Goal: Transaction & Acquisition: Register for event/course

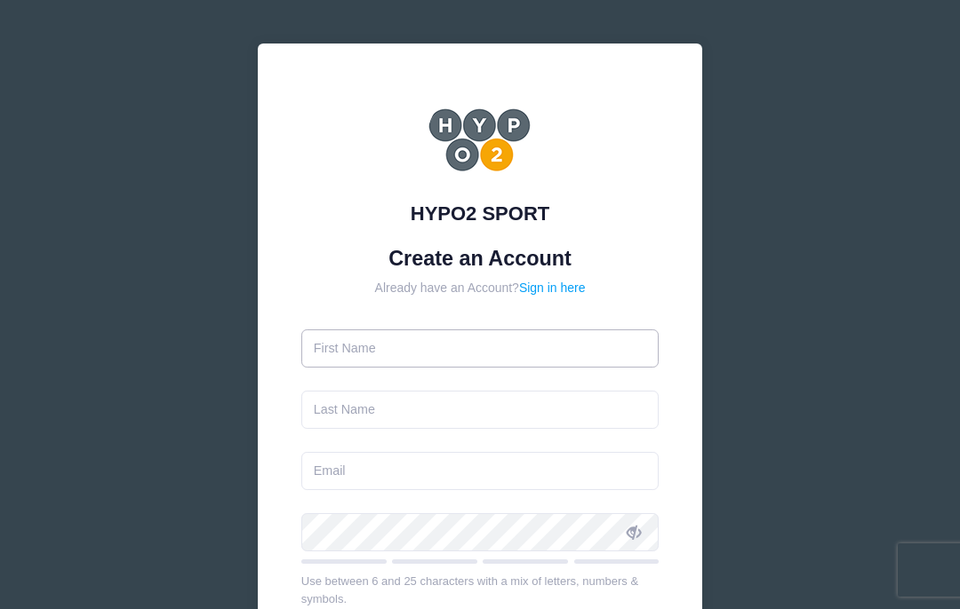
click at [540, 345] on input "text" at bounding box center [480, 349] width 358 height 38
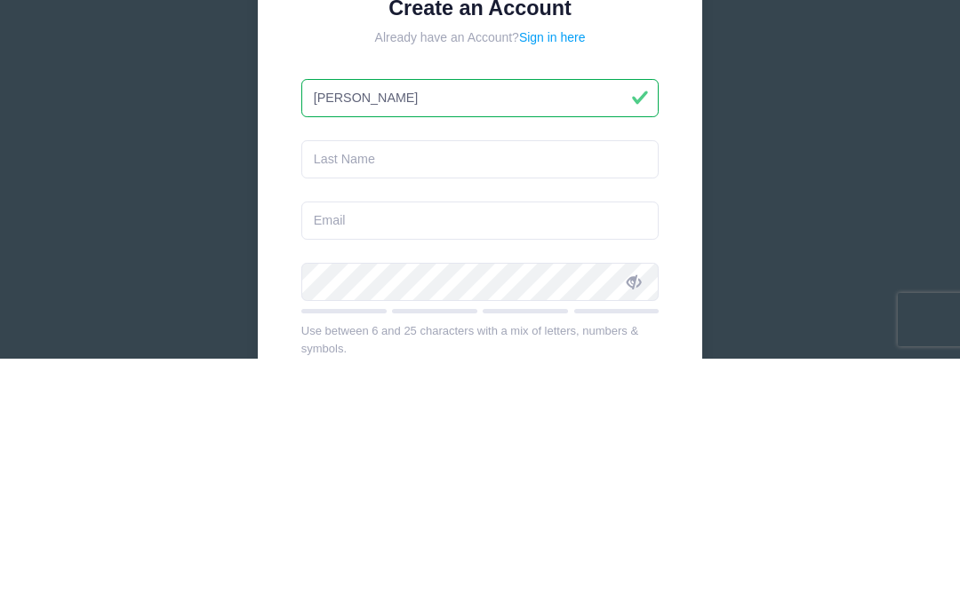
type input "Erin"
click at [560, 391] on input "text" at bounding box center [480, 410] width 358 height 38
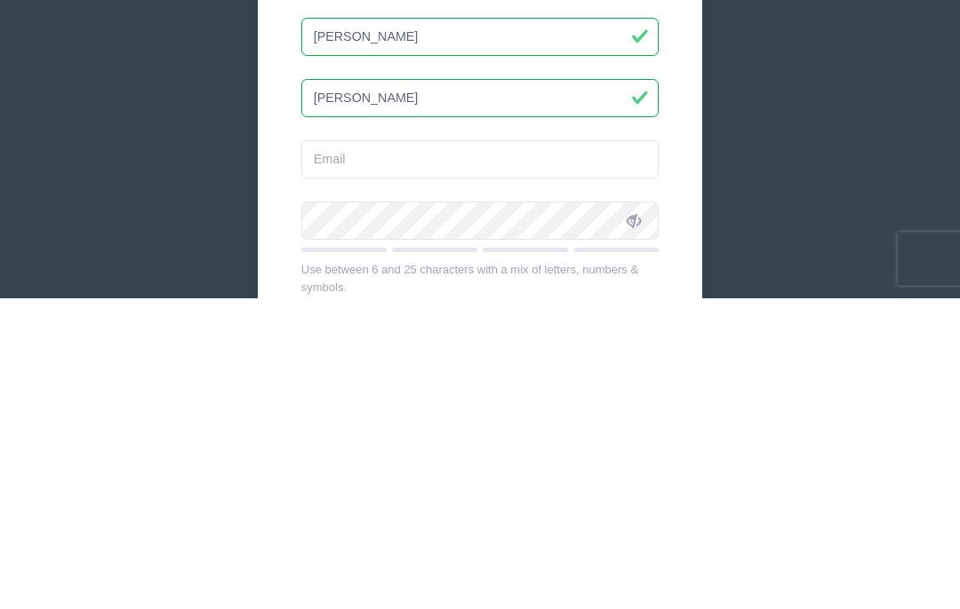
type input "[PERSON_NAME]"
click at [591, 452] on input "email" at bounding box center [480, 471] width 358 height 38
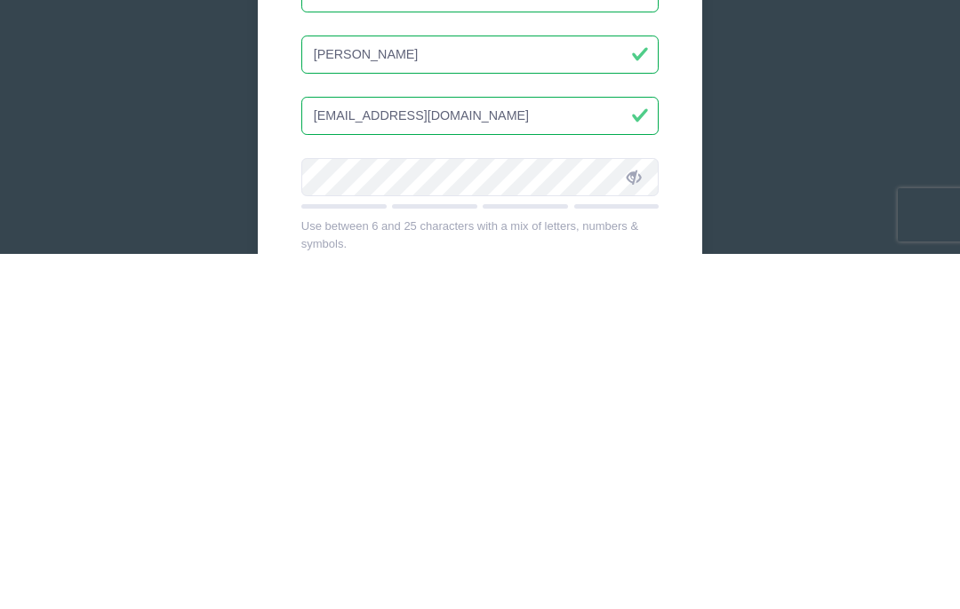
scroll to position [355, 0]
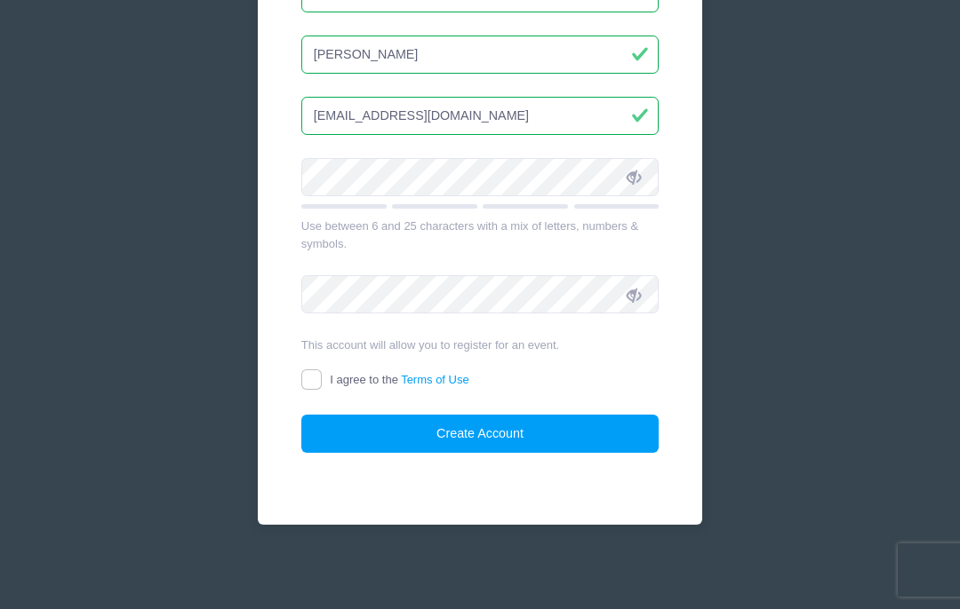
type input "[EMAIL_ADDRESS][DOMAIN_NAME]"
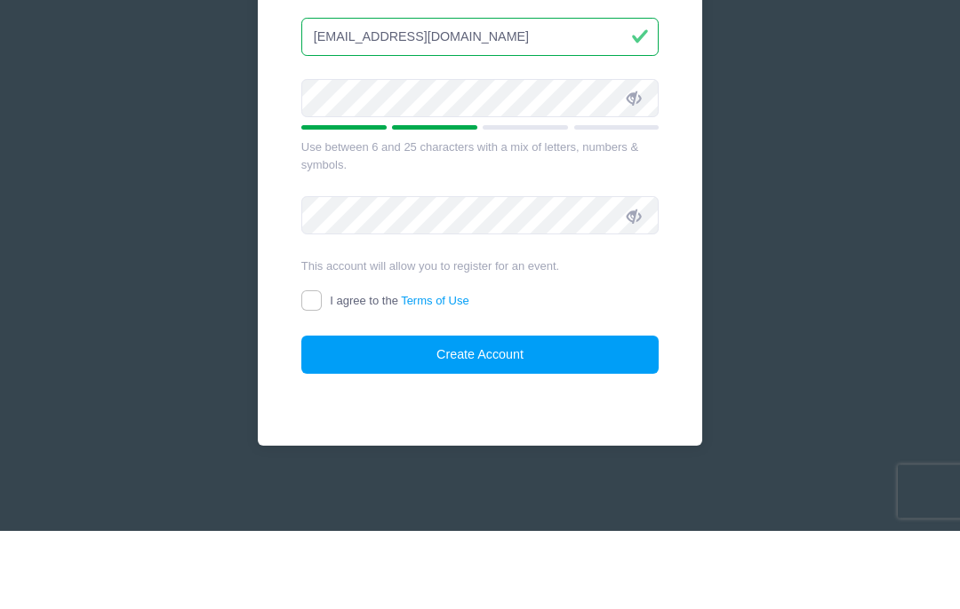
click at [632, 171] on icon at bounding box center [633, 178] width 14 height 14
click at [631, 162] on span at bounding box center [633, 177] width 30 height 30
click at [635, 171] on icon at bounding box center [633, 178] width 14 height 14
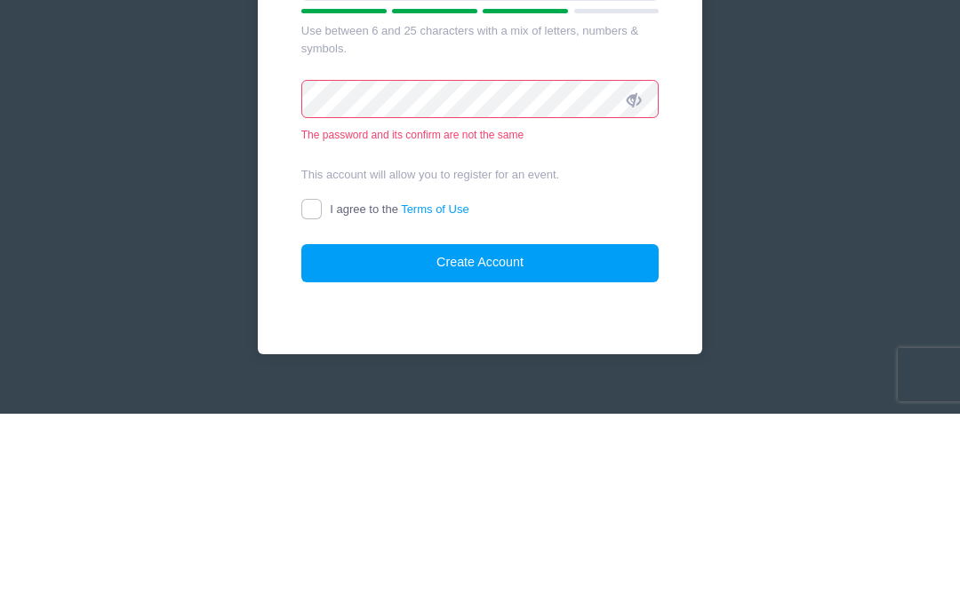
click at [644, 279] on span at bounding box center [633, 294] width 30 height 30
click at [638, 289] on icon at bounding box center [633, 296] width 14 height 14
click at [636, 289] on icon at bounding box center [633, 296] width 14 height 14
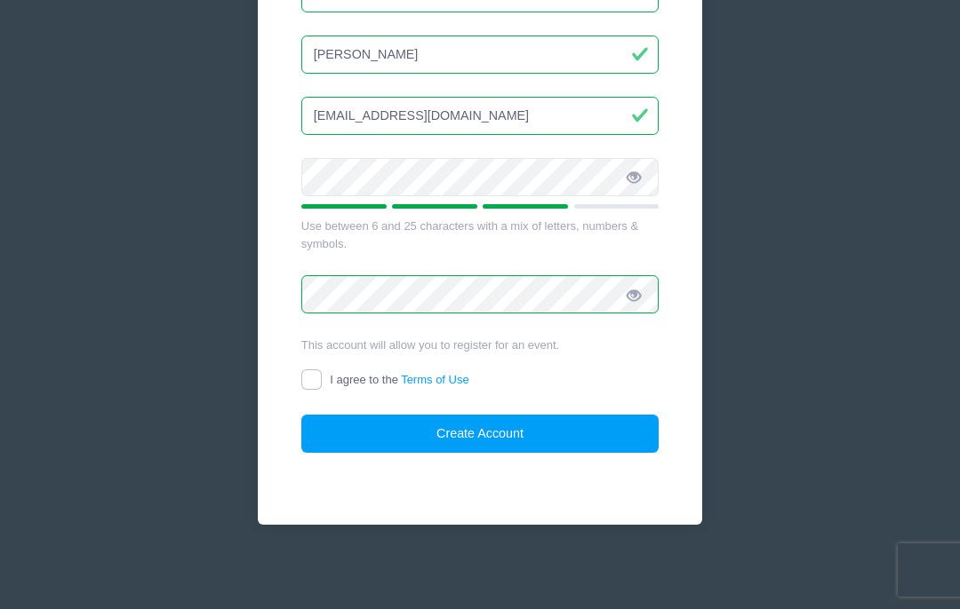
click at [301, 371] on input "I agree to the Terms of Use" at bounding box center [311, 380] width 20 height 20
checkbox input "true"
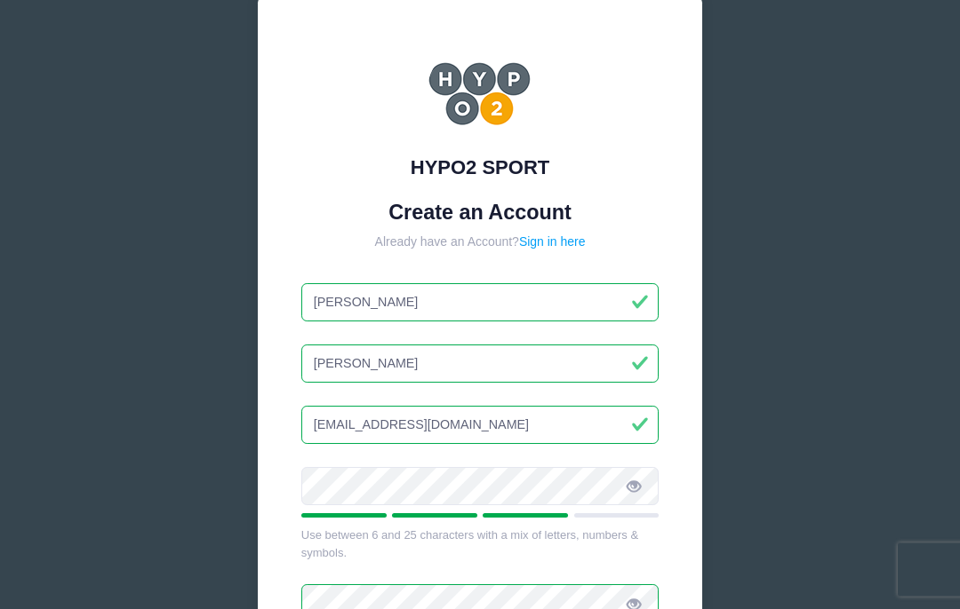
scroll to position [0, 0]
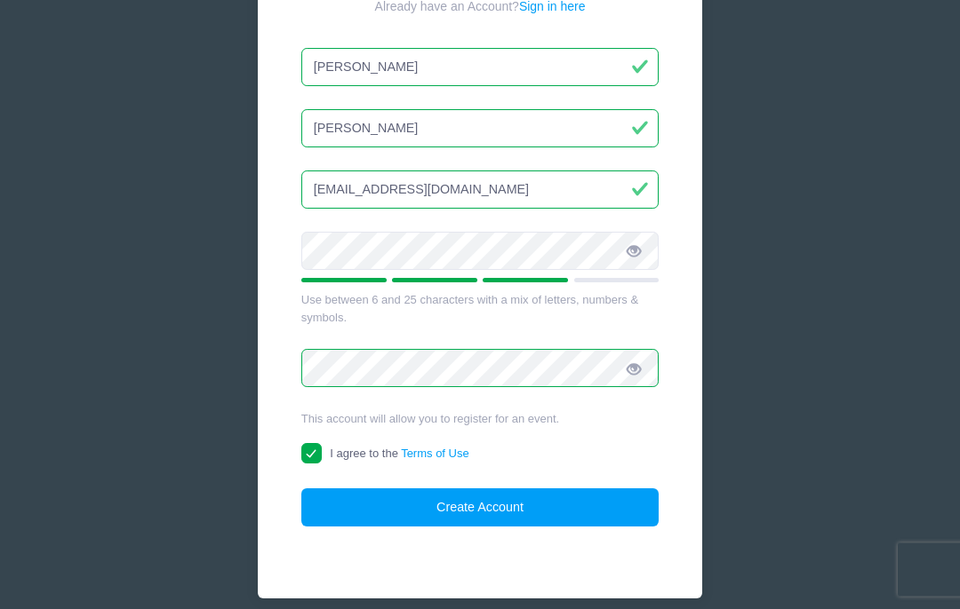
click at [592, 514] on button "Create Account" at bounding box center [480, 509] width 358 height 38
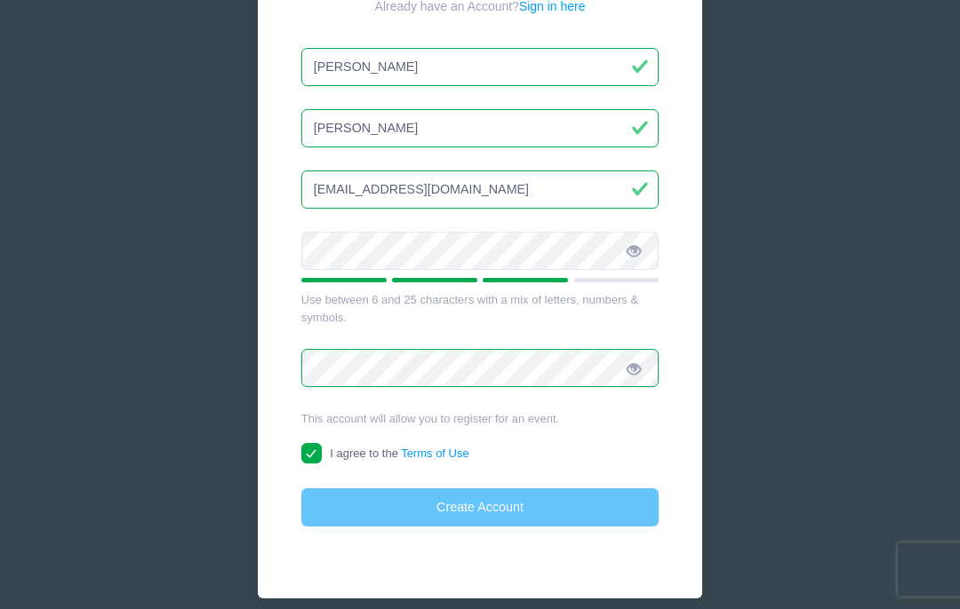
scroll to position [282, 0]
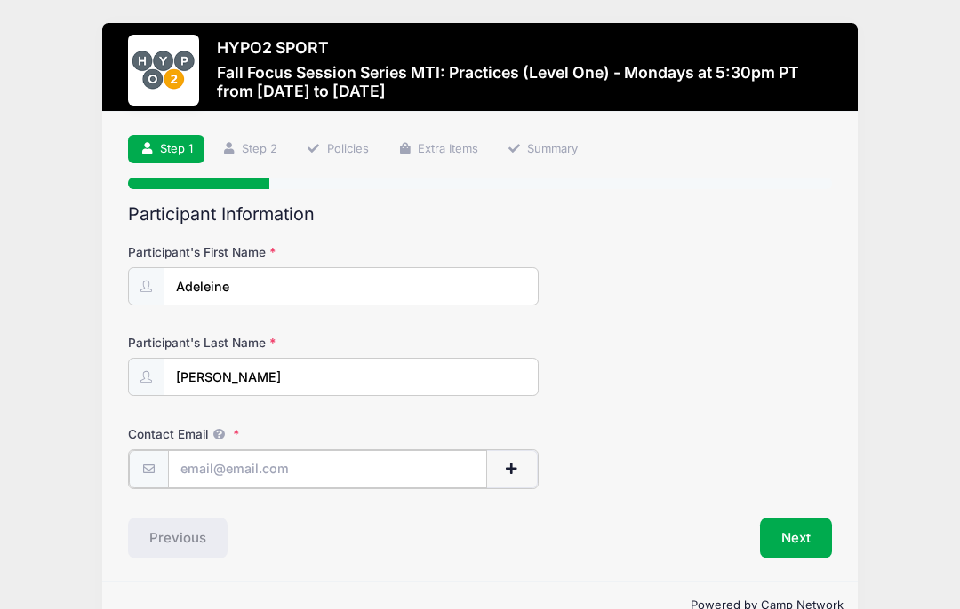
click at [402, 466] on input "Contact Email" at bounding box center [328, 469] width 320 height 38
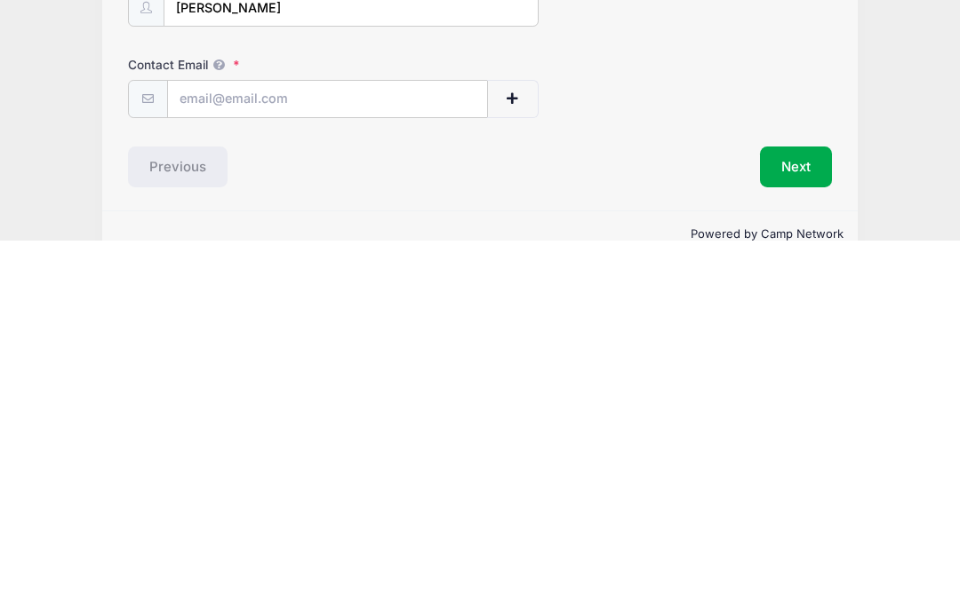
scroll to position [51, 0]
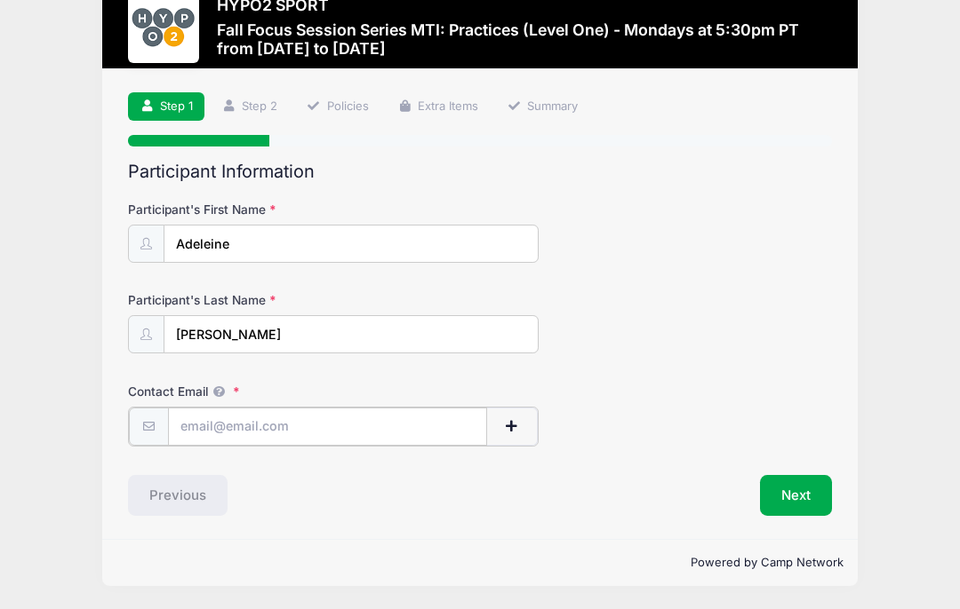
click at [426, 408] on input "Contact Email" at bounding box center [328, 427] width 320 height 38
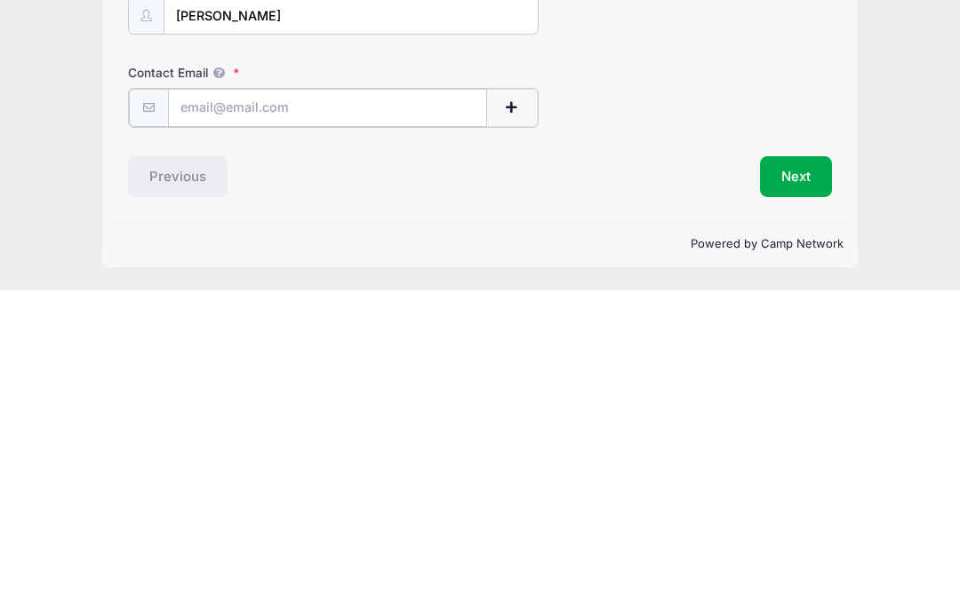
type input "a"
type input "e"
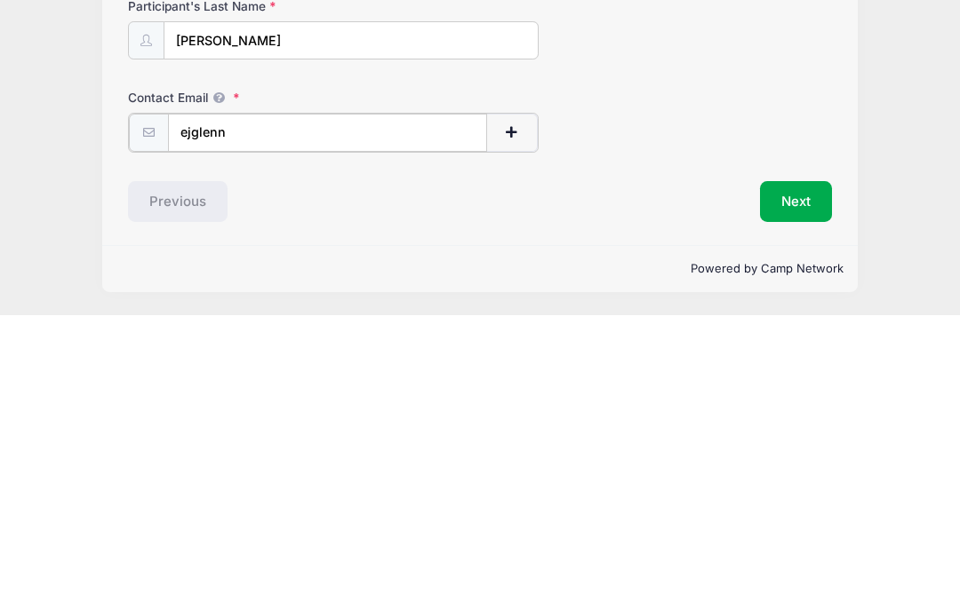
type input "[EMAIL_ADDRESS][DOMAIN_NAME]"
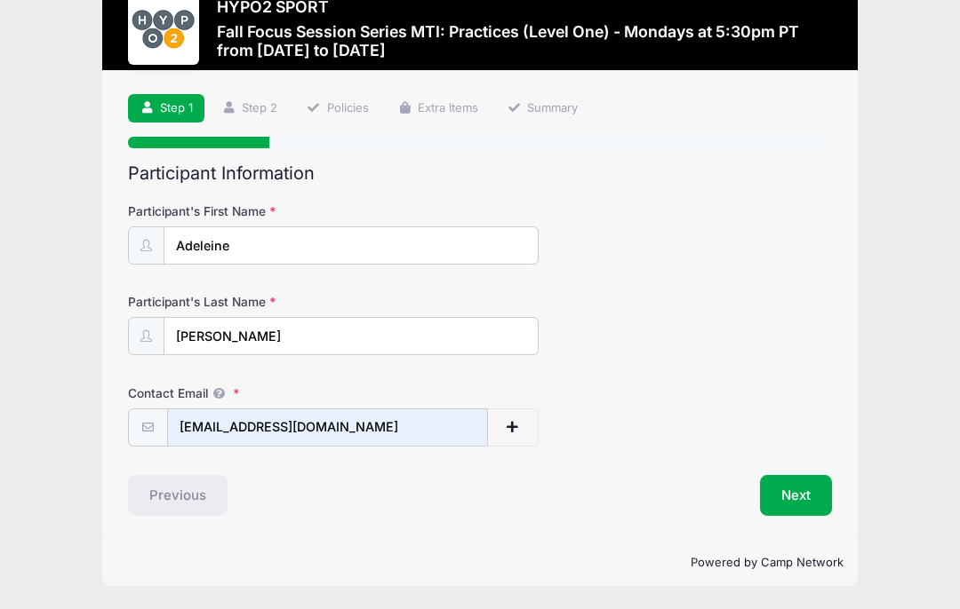
click at [817, 477] on button "Next" at bounding box center [796, 495] width 72 height 41
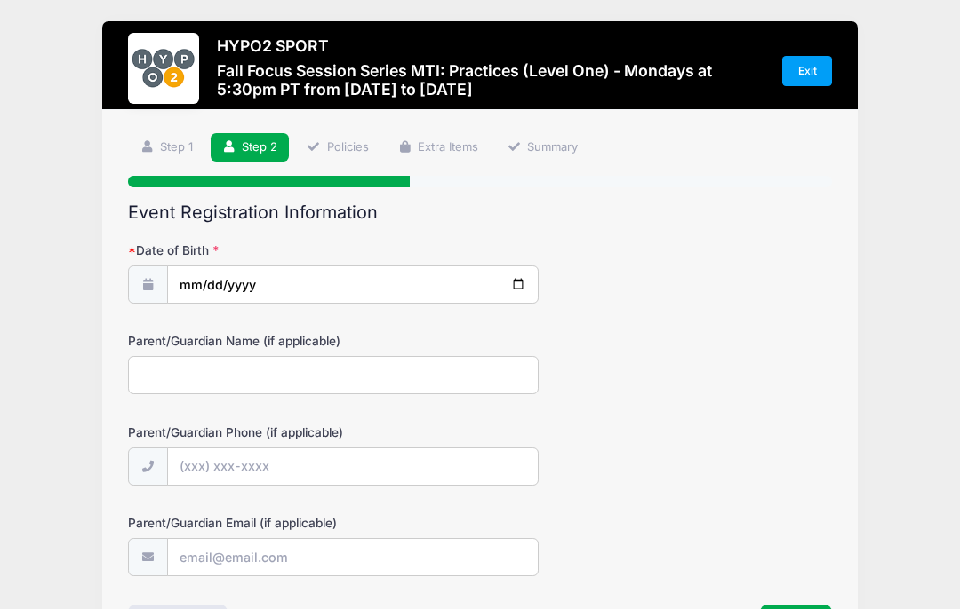
scroll to position [0, 0]
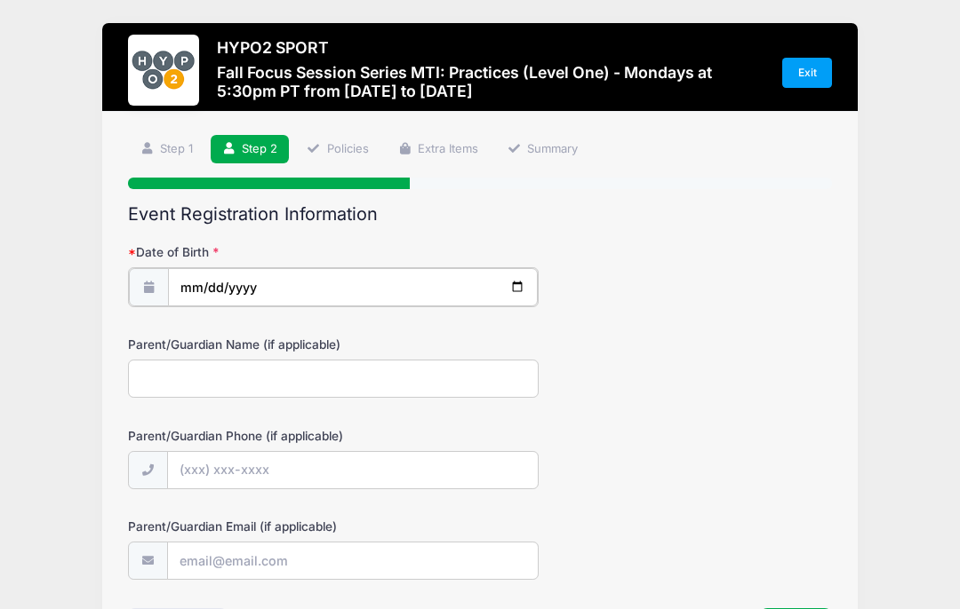
click at [497, 289] on input "date" at bounding box center [353, 287] width 370 height 38
type input "[DATE]"
click at [354, 296] on input "2025-12-30" at bounding box center [353, 287] width 370 height 38
click at [415, 268] on input "2025-12-30" at bounding box center [353, 287] width 370 height 38
type input "2009-12-30"
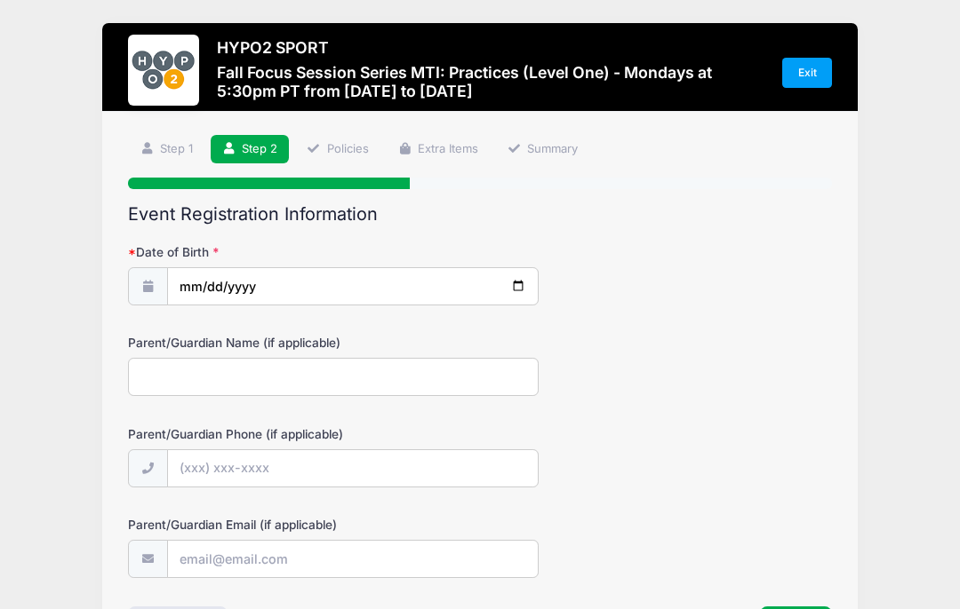
click at [486, 373] on input "Parent/Guardian Name (if applicable)" at bounding box center [333, 377] width 410 height 38
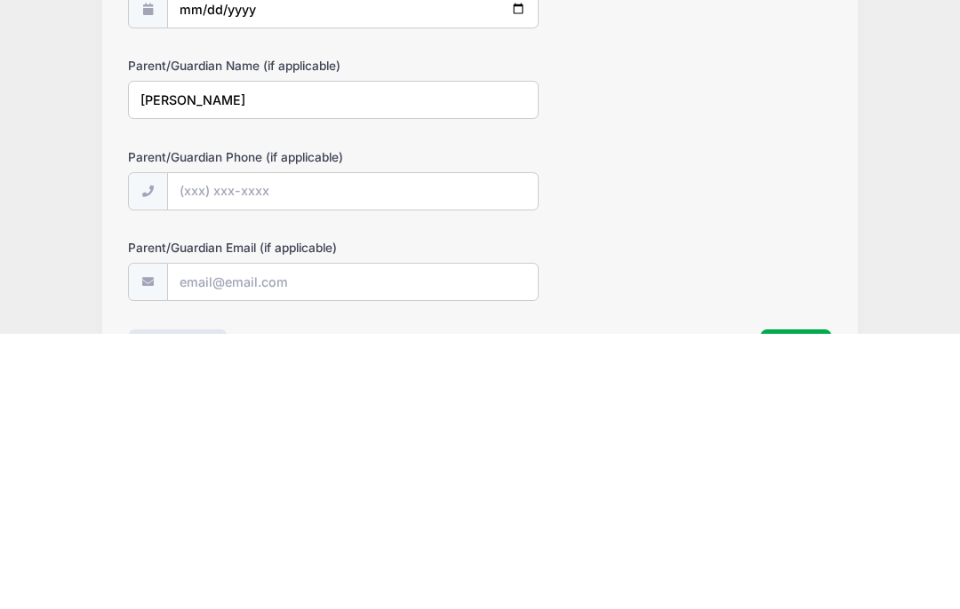
scroll to position [128, 0]
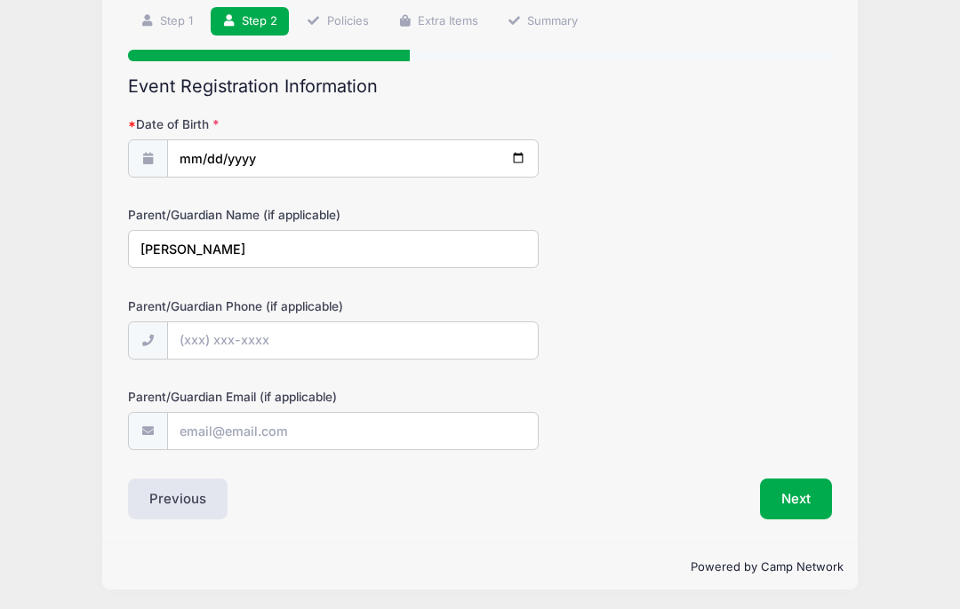
type input "[PERSON_NAME]"
click at [456, 343] on input "Parent/Guardian Phone (if applicable)" at bounding box center [353, 342] width 370 height 38
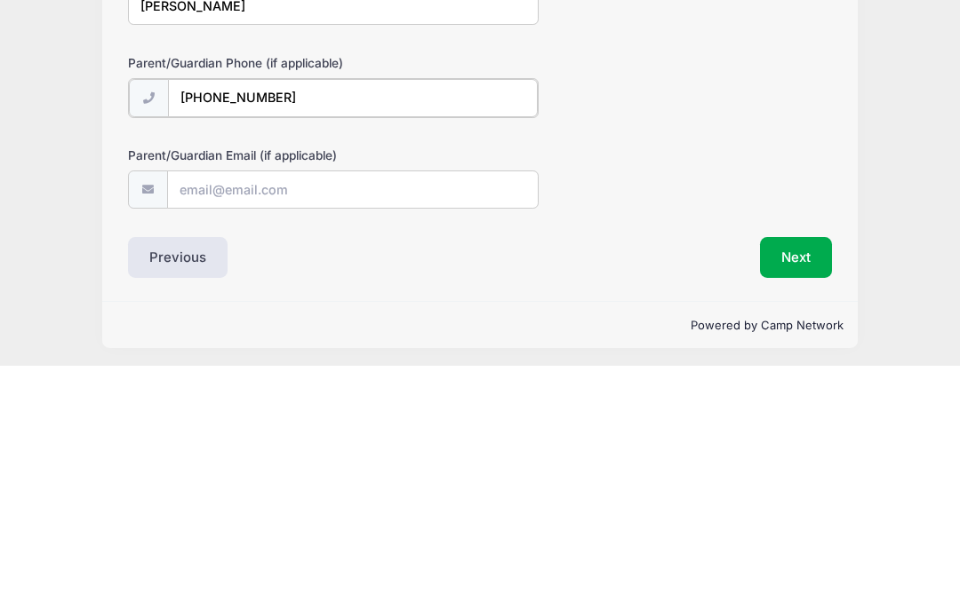
type input "[PHONE_NUMBER]"
click at [466, 413] on input "Parent/Guardian Email (if applicable)" at bounding box center [353, 432] width 370 height 38
type input "[EMAIL_ADDRESS][DOMAIN_NAME]"
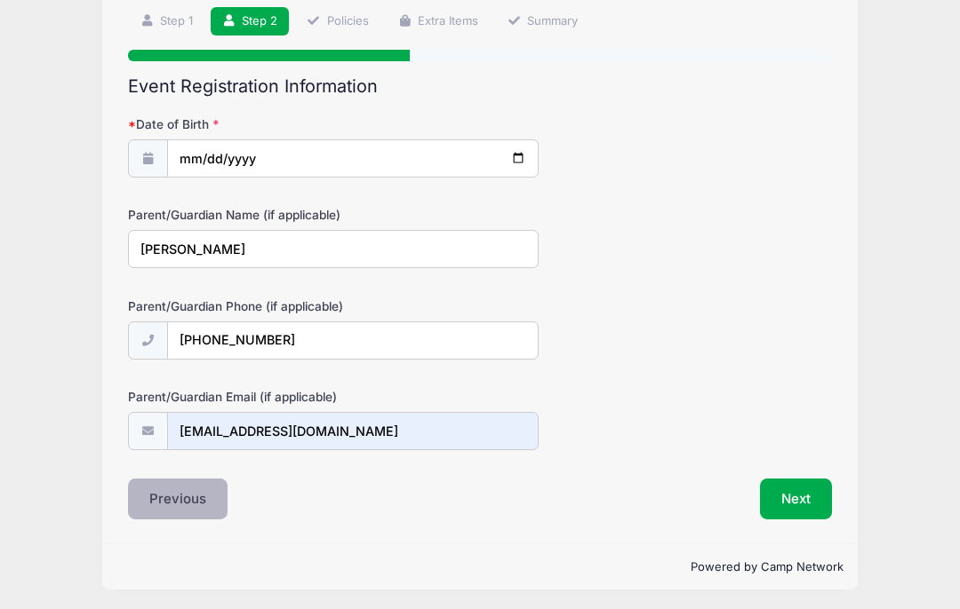
click at [166, 499] on button "Previous" at bounding box center [178, 499] width 100 height 41
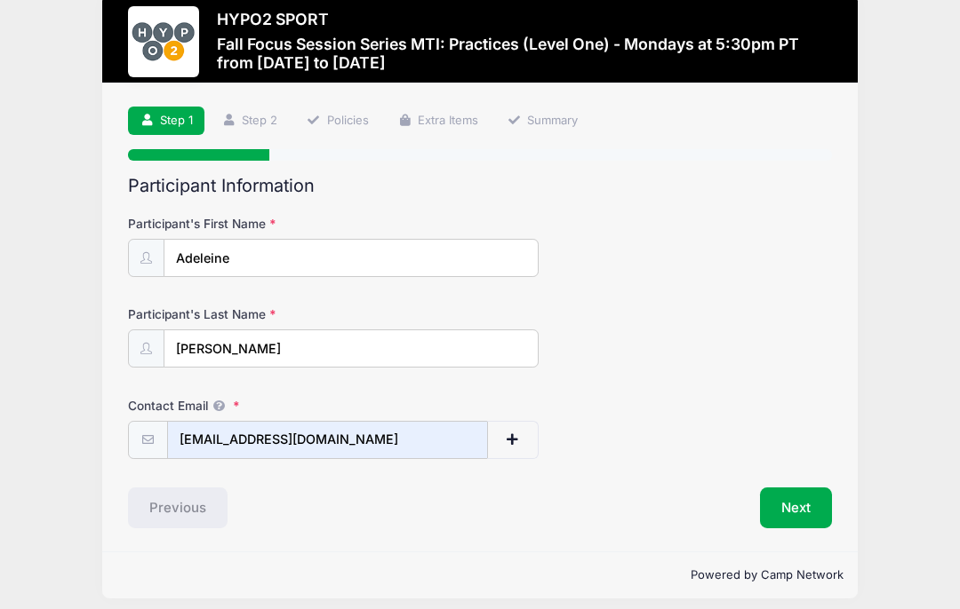
scroll to position [0, 0]
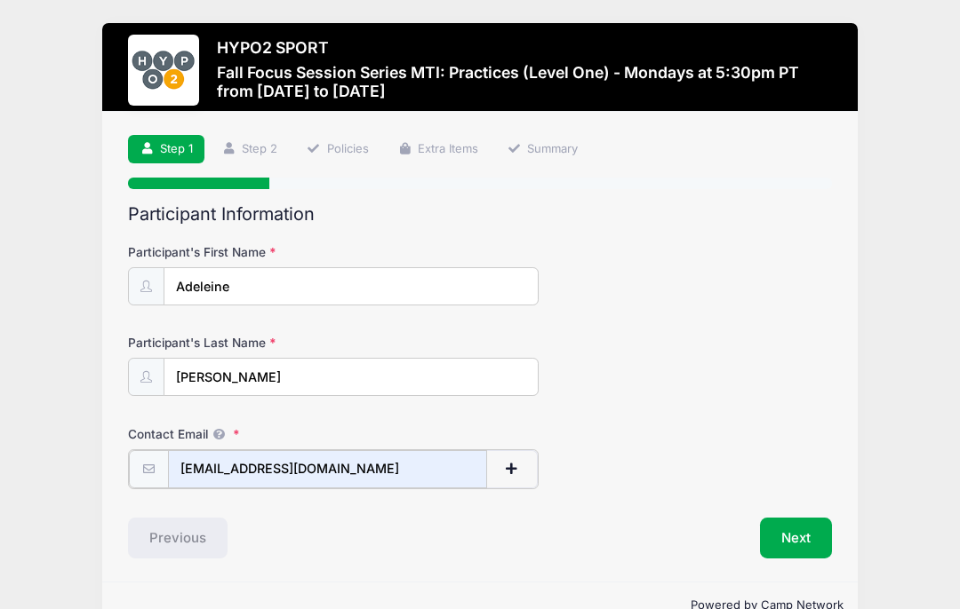
click at [415, 461] on input "[EMAIL_ADDRESS][DOMAIN_NAME]" at bounding box center [328, 469] width 320 height 38
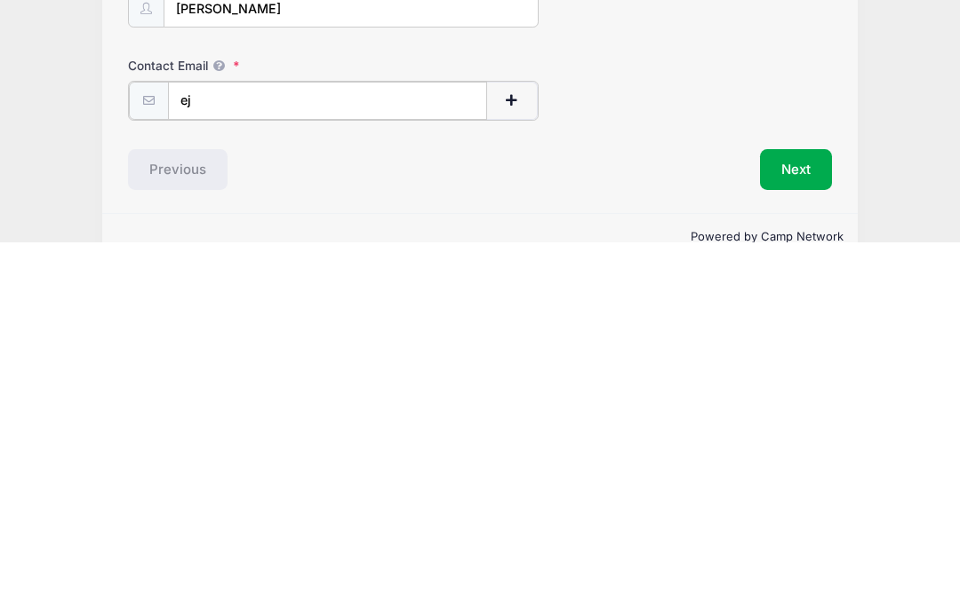
type input "e"
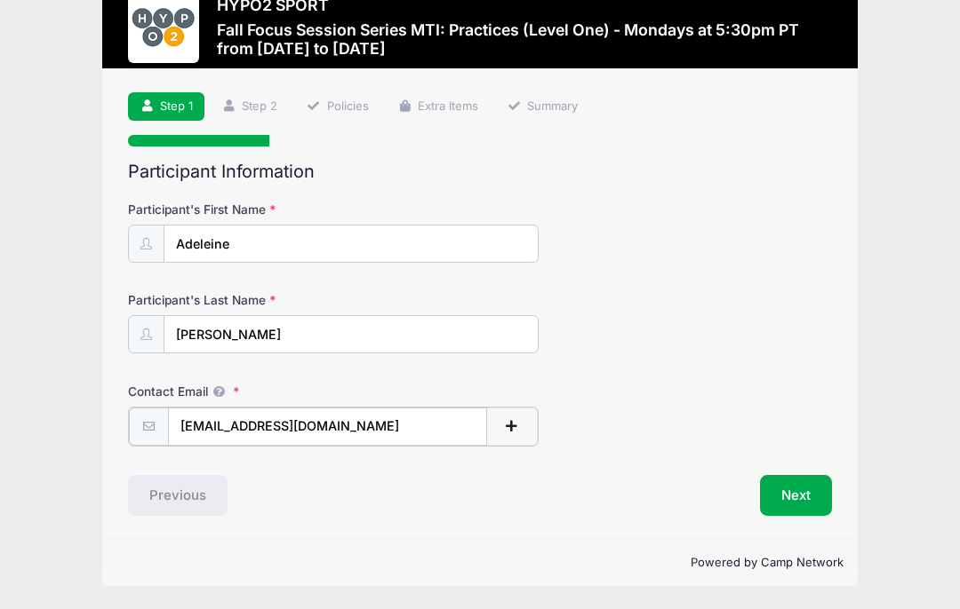
type input "[EMAIL_ADDRESS][DOMAIN_NAME]"
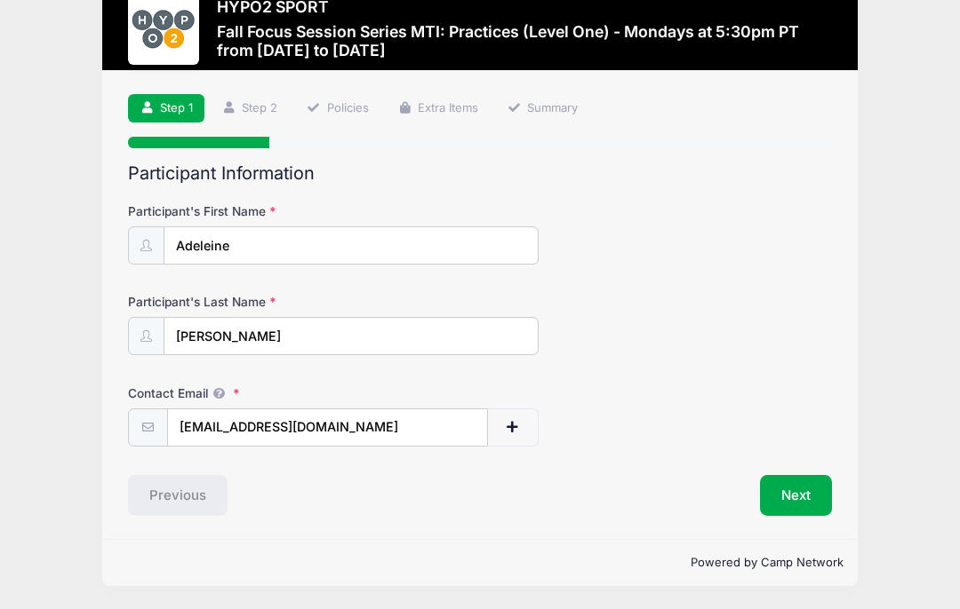
click at [813, 479] on button "Next" at bounding box center [796, 495] width 72 height 41
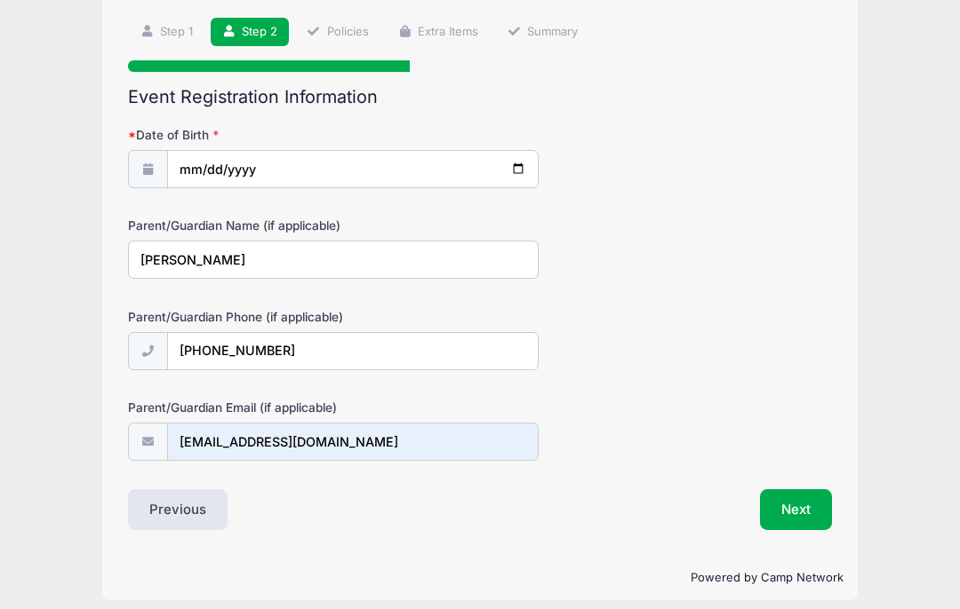
scroll to position [116, 0]
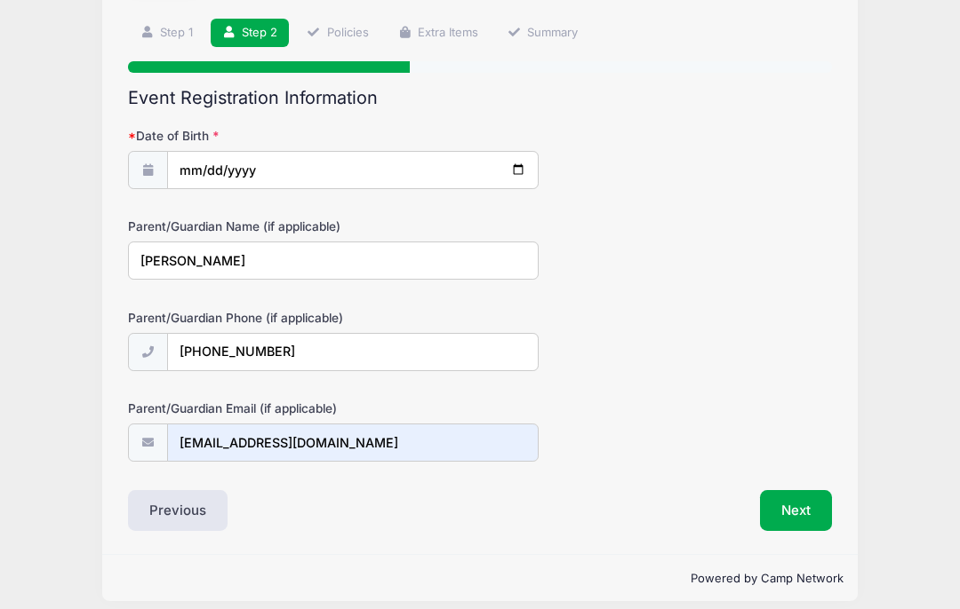
click at [813, 505] on button "Next" at bounding box center [796, 510] width 72 height 41
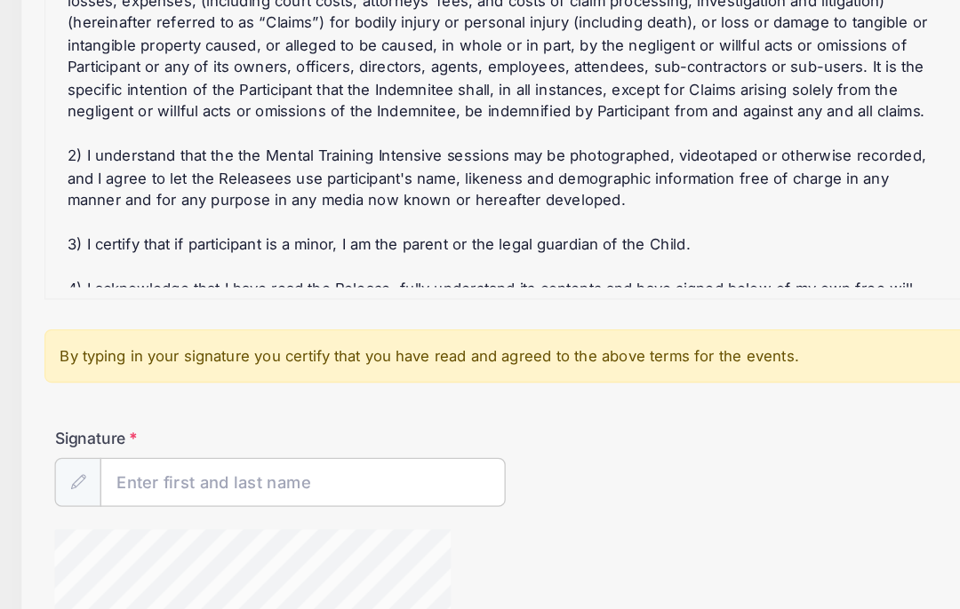
scroll to position [206, 0]
click at [332, 434] on input "Signature" at bounding box center [321, 453] width 315 height 38
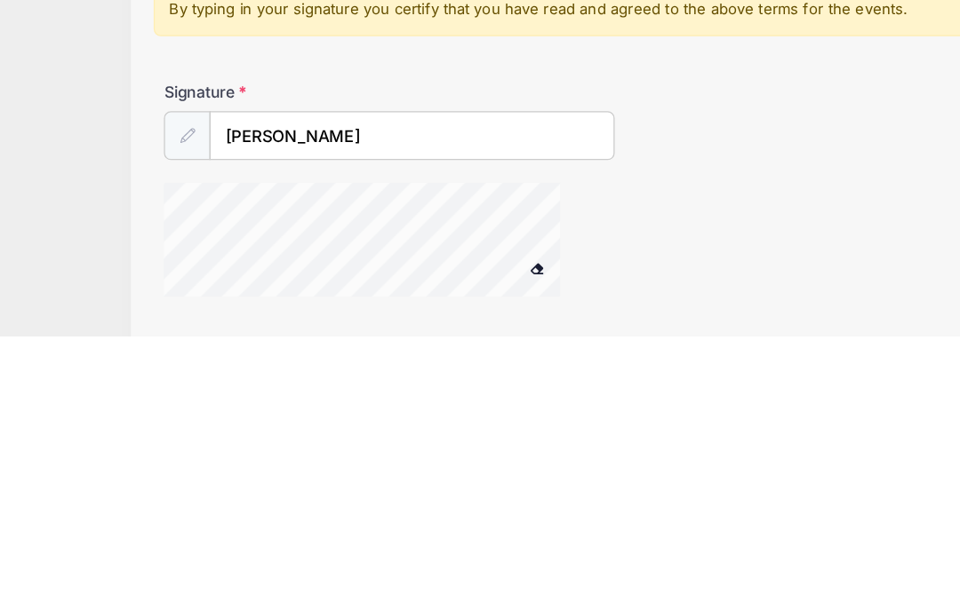
scroll to position [346, 0]
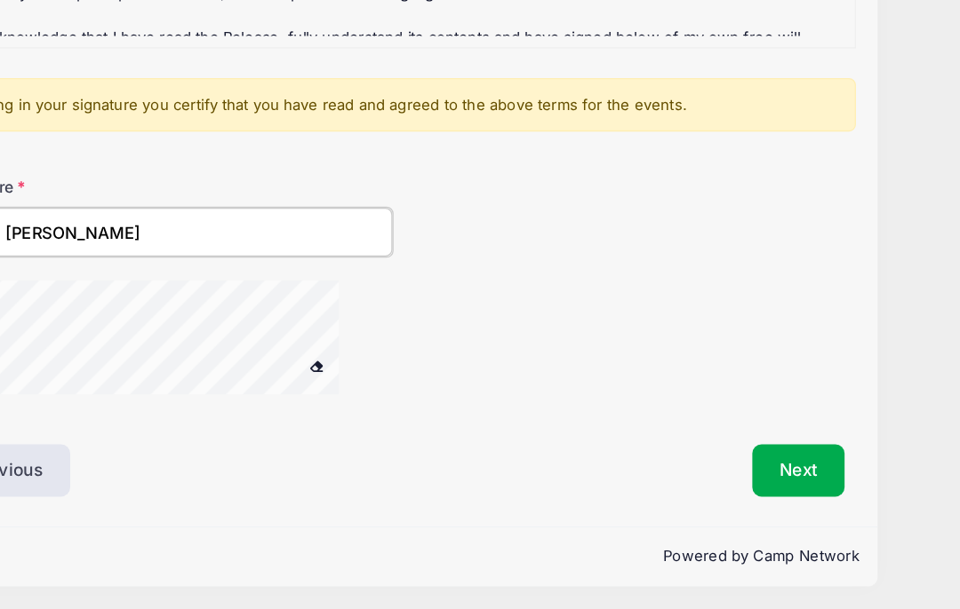
type input "[PERSON_NAME]"
click at [760, 479] on button "Next" at bounding box center [796, 499] width 72 height 41
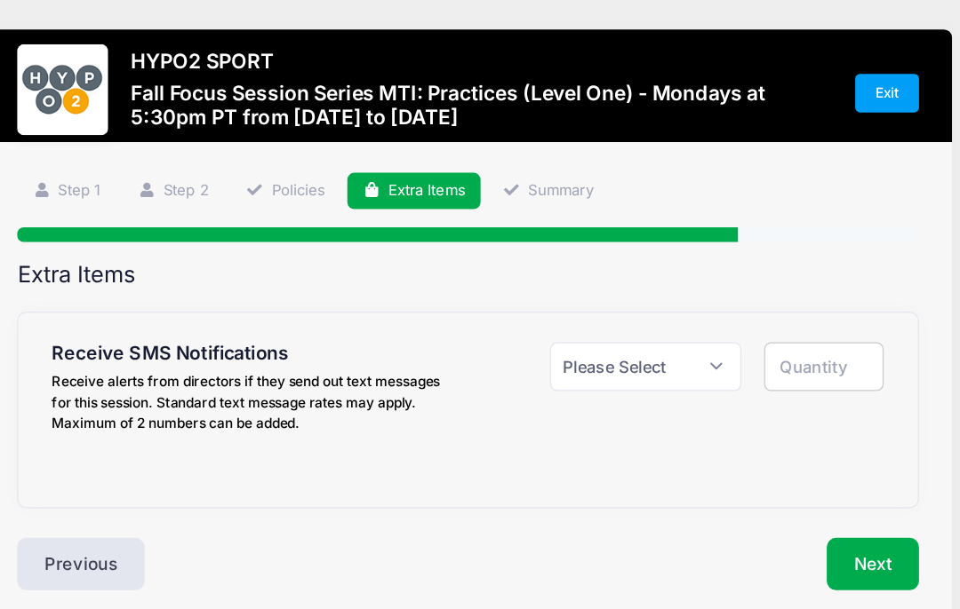
scroll to position [0, 0]
click at [544, 291] on select "Please Select Yes ($0.00) No" at bounding box center [618, 286] width 149 height 38
select select "1"
type input "1"
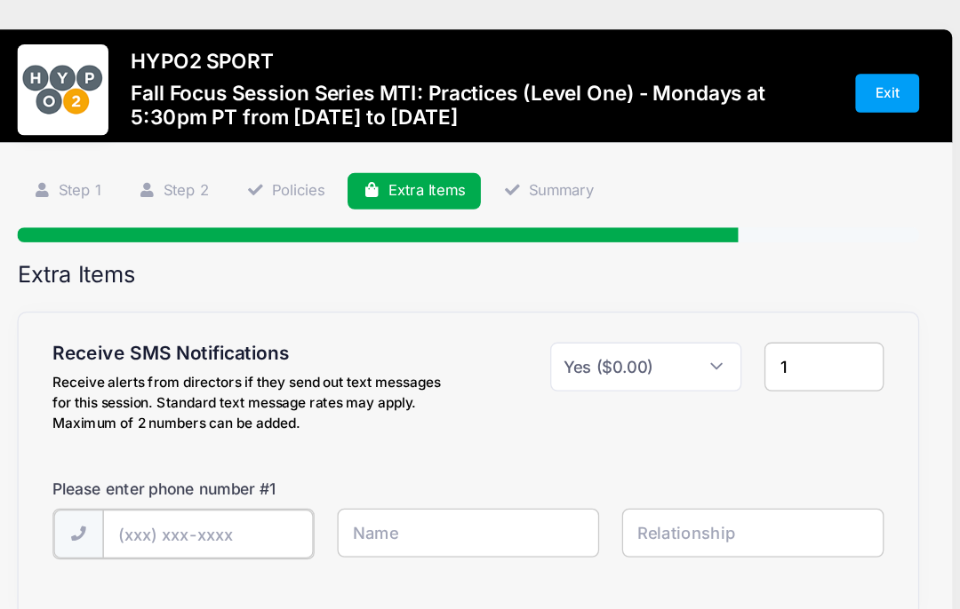
click at [215, 402] on input "text" at bounding box center [277, 417] width 164 height 38
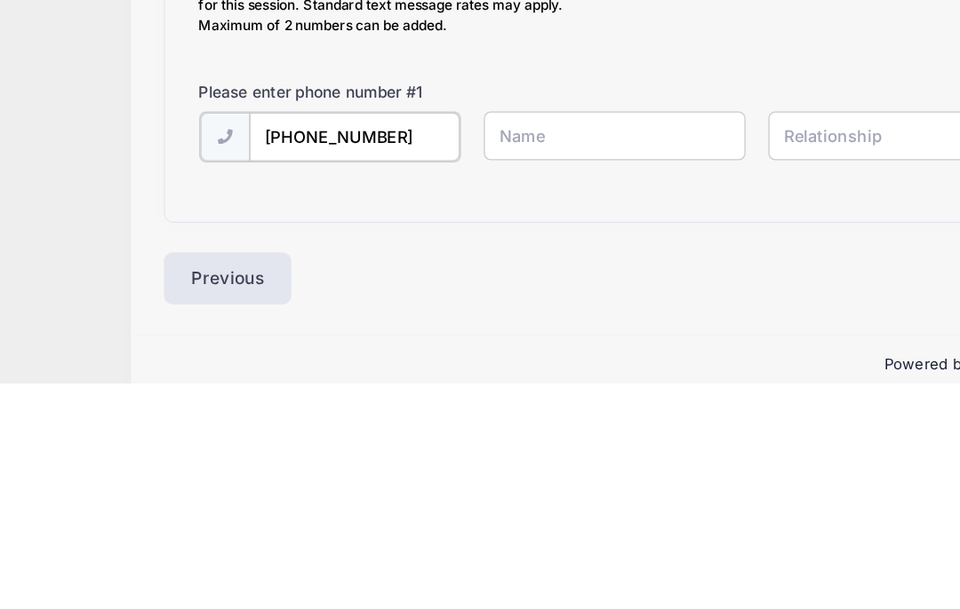
type input "[PHONE_NUMBER]"
click at [548, 397] on input "text" at bounding box center [480, 416] width 205 height 38
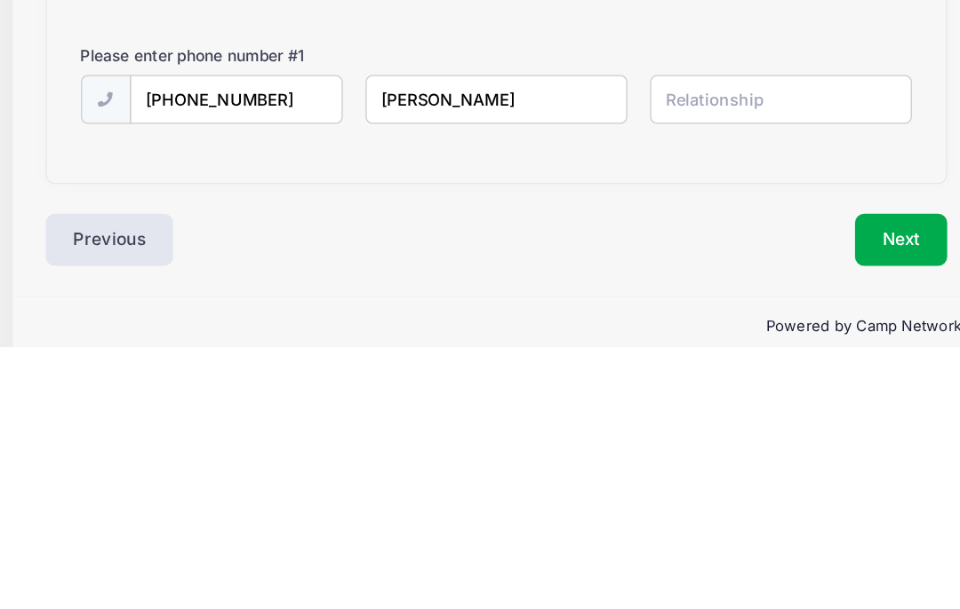
type input "[PERSON_NAME]"
click at [619, 397] on input "text" at bounding box center [702, 416] width 205 height 38
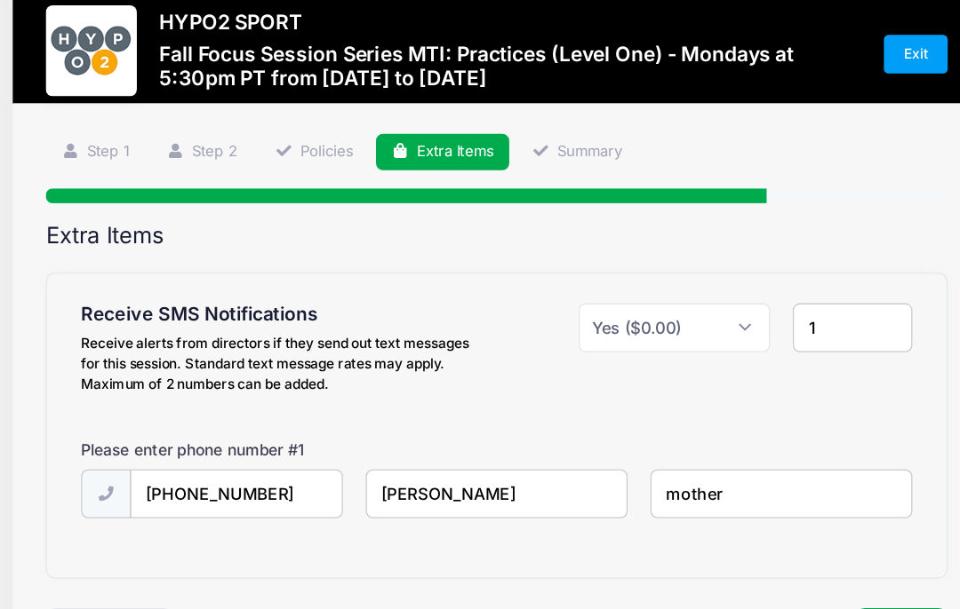
type input "mother"
click at [760, 475] on button "Next" at bounding box center [796, 495] width 72 height 41
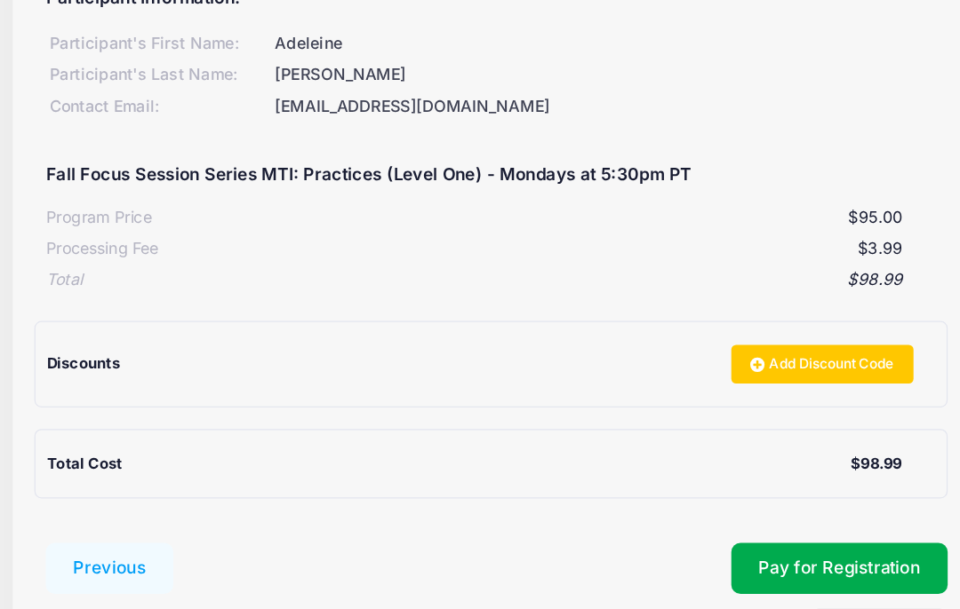
scroll to position [178, 0]
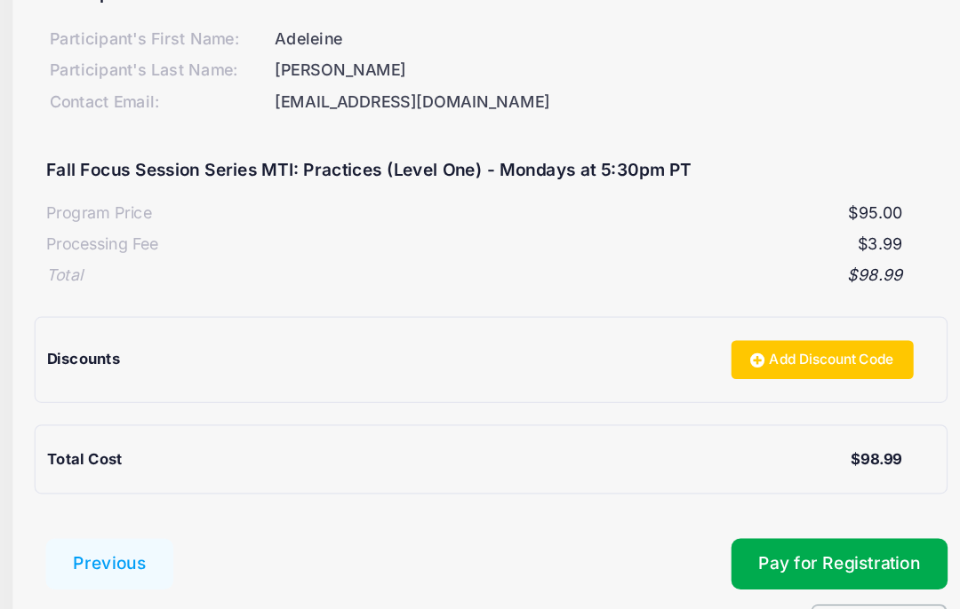
click at [692, 497] on button "Pay for Registration" at bounding box center [747, 517] width 169 height 41
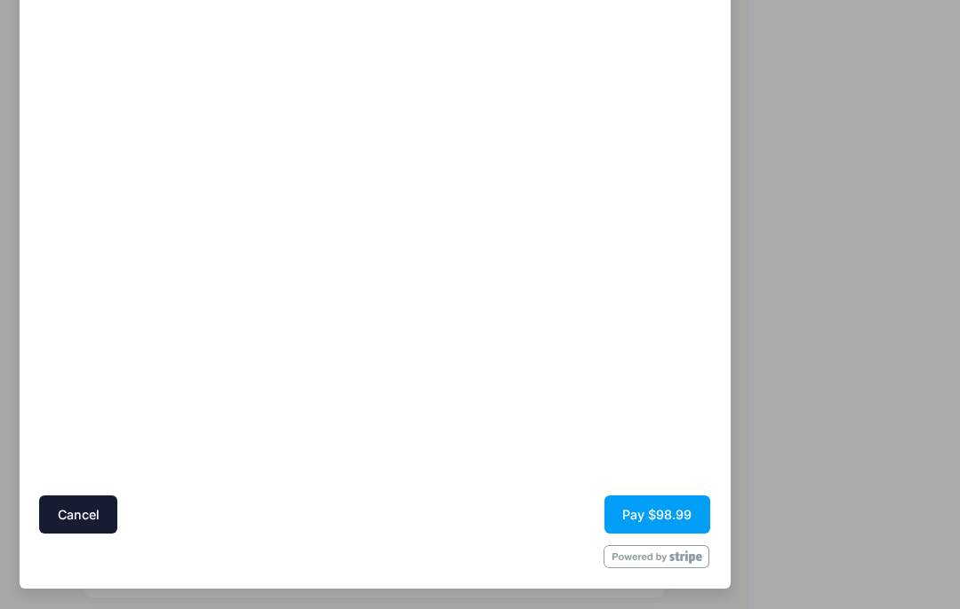
scroll to position [116, 0]
click at [682, 514] on button "Pay $98.99" at bounding box center [657, 516] width 106 height 38
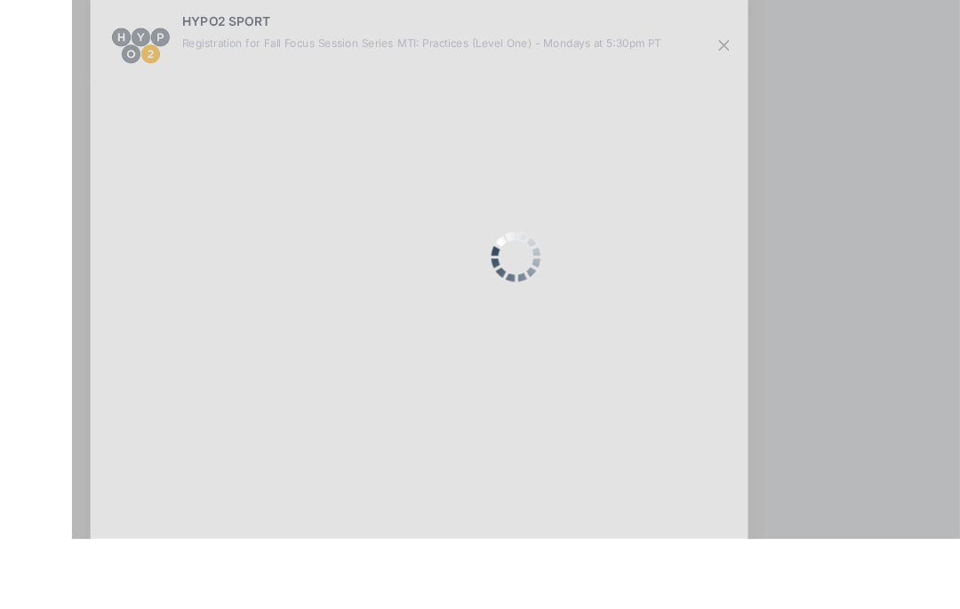
scroll to position [260, 0]
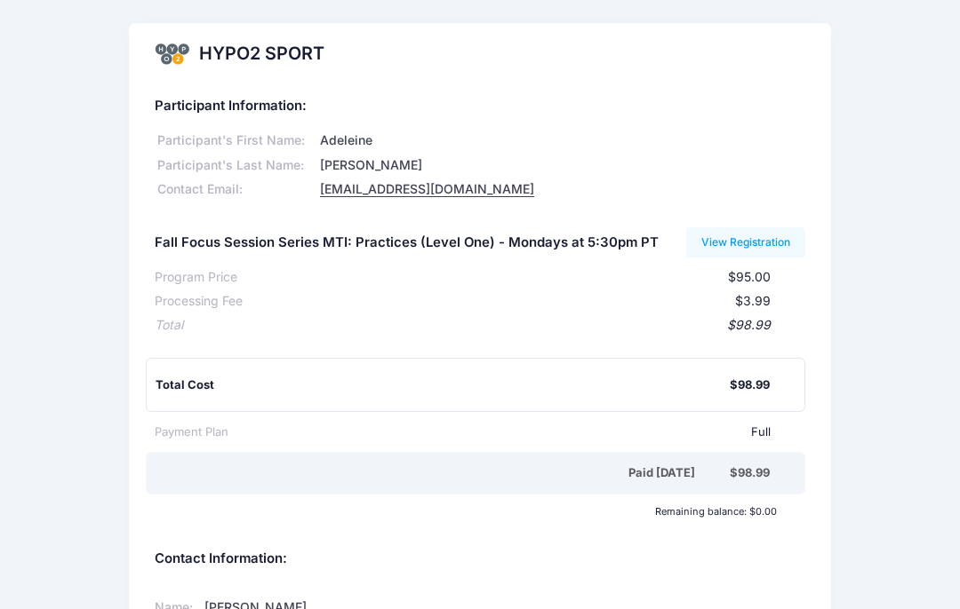
click at [764, 233] on link "View Registration" at bounding box center [746, 242] width 120 height 30
